Goal: Find specific page/section: Find specific page/section

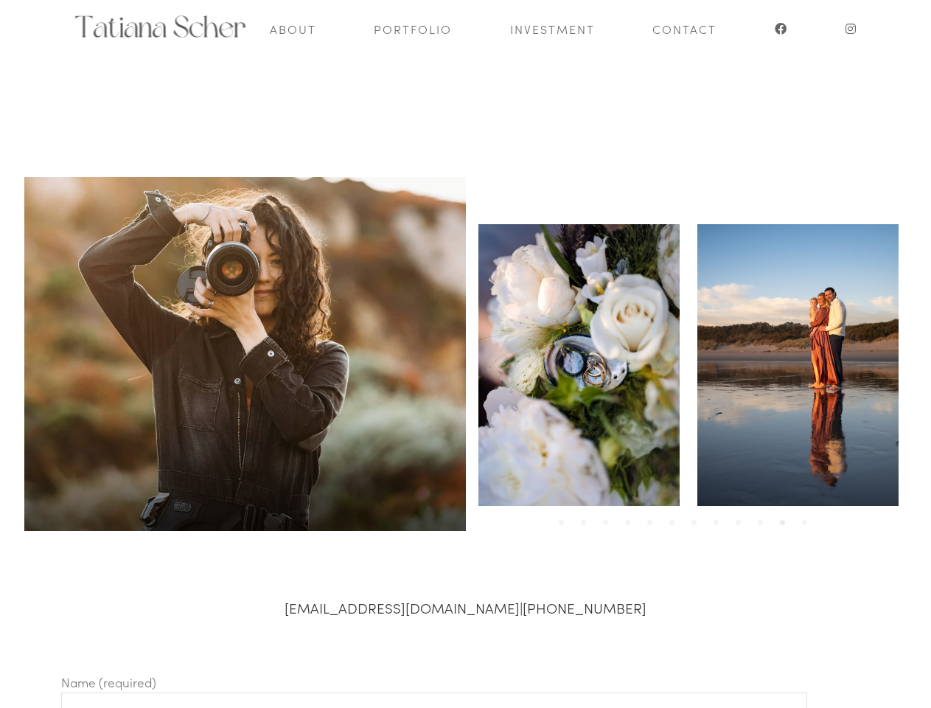
click at [466, 354] on div "1 2 3 4 5 6 7 8 9 10 11 12" at bounding box center [687, 365] width 442 height 288
click at [462, 365] on img at bounding box center [360, 365] width 204 height 285
click at [565, 515] on li "1" at bounding box center [564, 515] width 15 height 15
click at [587, 515] on li "2" at bounding box center [586, 515] width 15 height 15
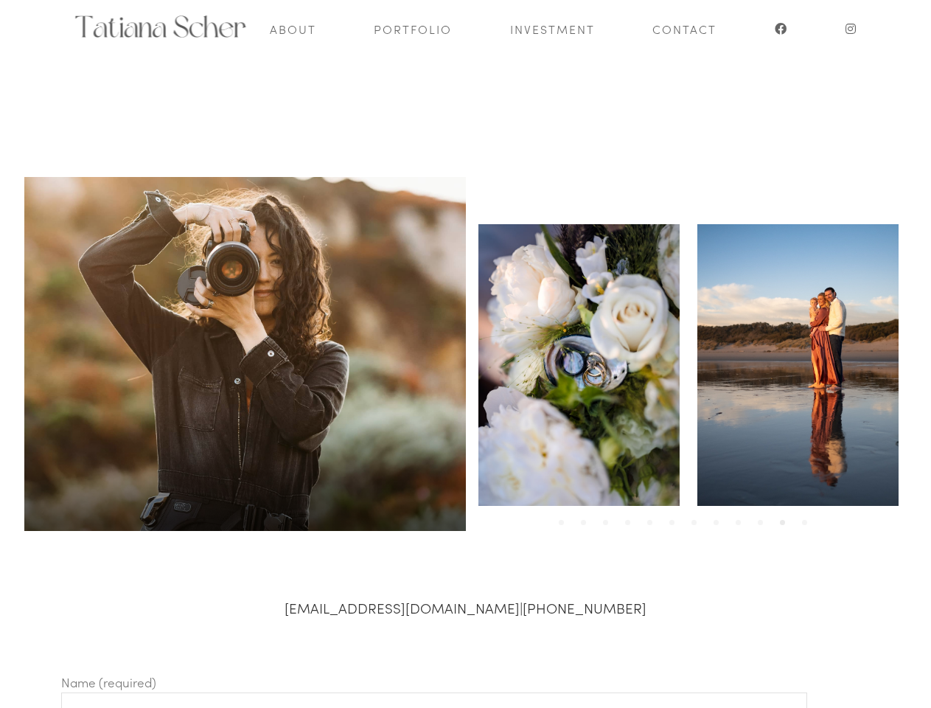
click at [609, 515] on li "3" at bounding box center [609, 515] width 15 height 15
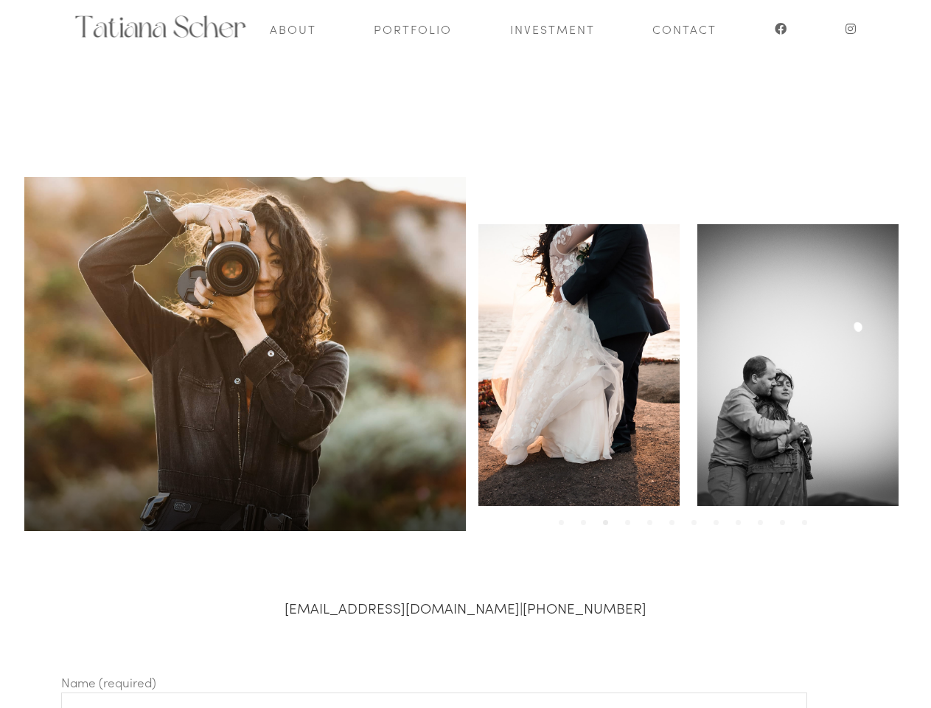
click at [631, 515] on li "4" at bounding box center [631, 515] width 15 height 15
click at [653, 515] on li "5" at bounding box center [653, 515] width 15 height 15
click at [675, 515] on li "6" at bounding box center [675, 515] width 15 height 15
click at [697, 515] on li "7" at bounding box center [697, 515] width 15 height 15
